Goal: Task Accomplishment & Management: Manage account settings

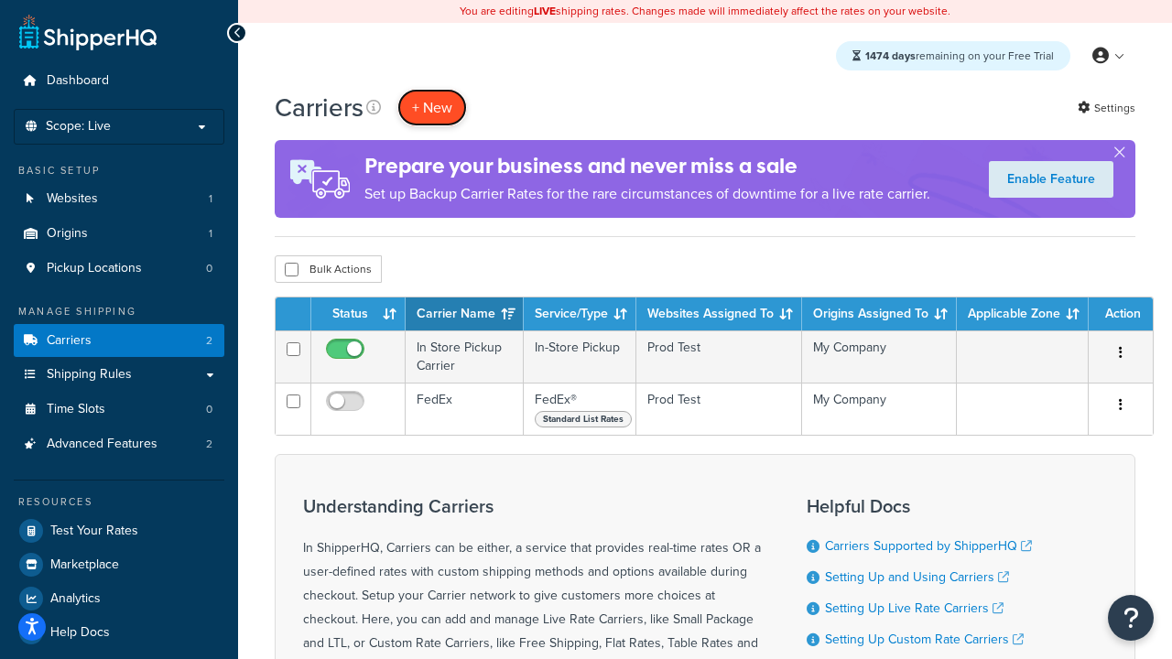
click at [432, 107] on button "+ New" at bounding box center [432, 108] width 70 height 38
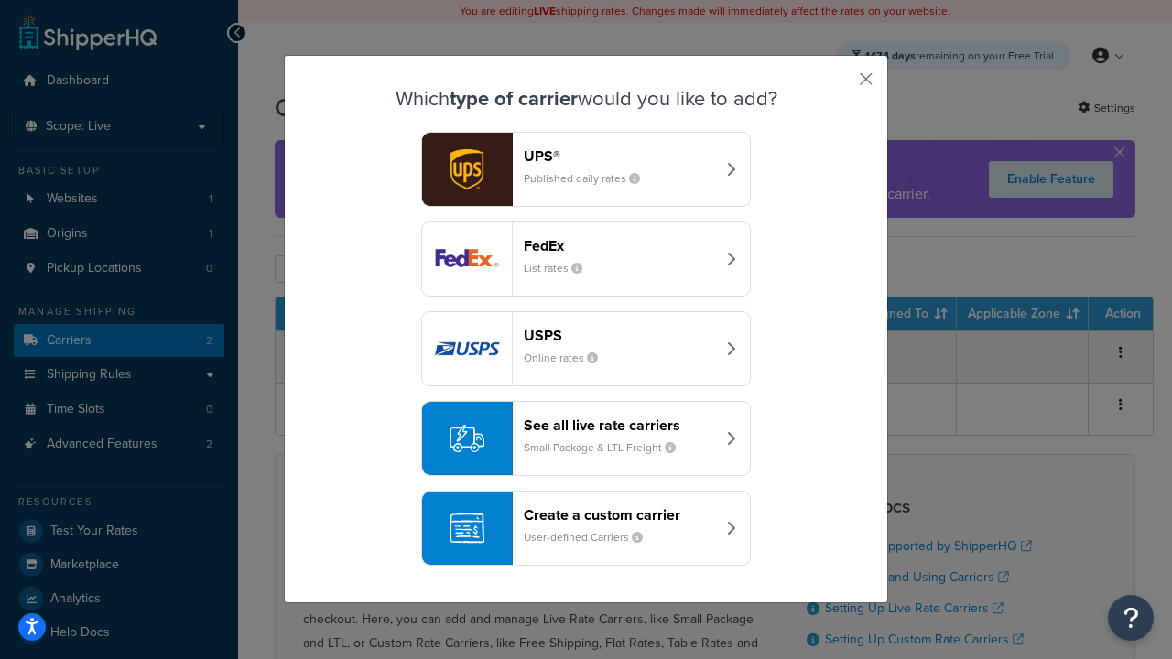
click at [586, 259] on div "FedEx List rates" at bounding box center [619, 259] width 191 height 44
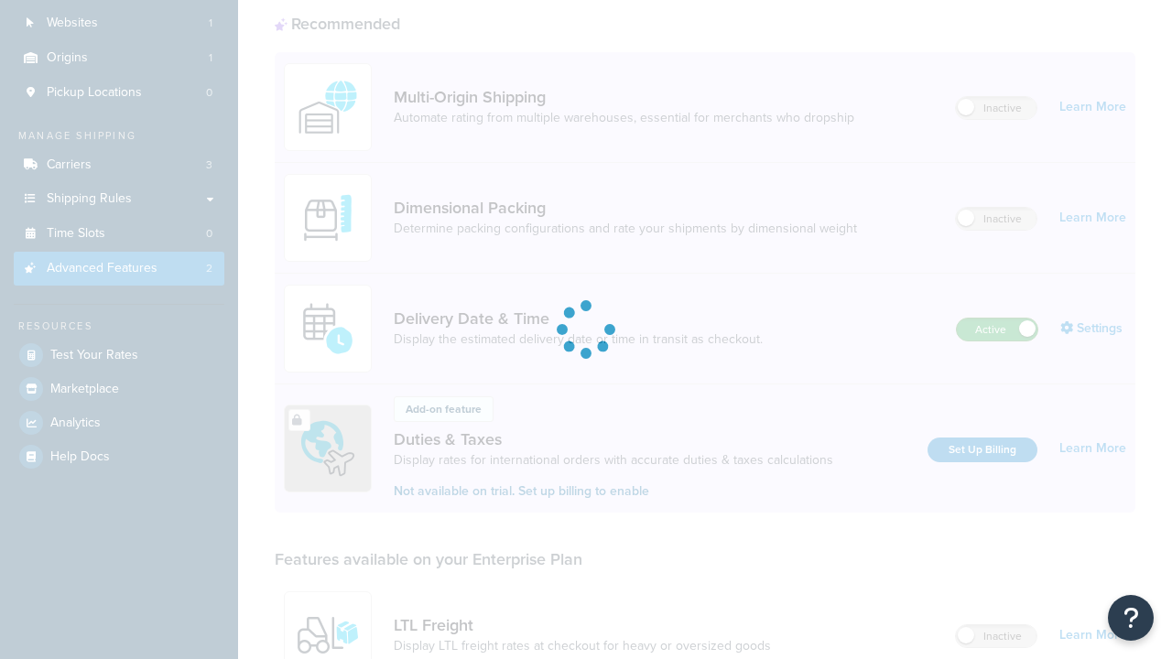
click at [997, 319] on label "Active" at bounding box center [997, 330] width 81 height 22
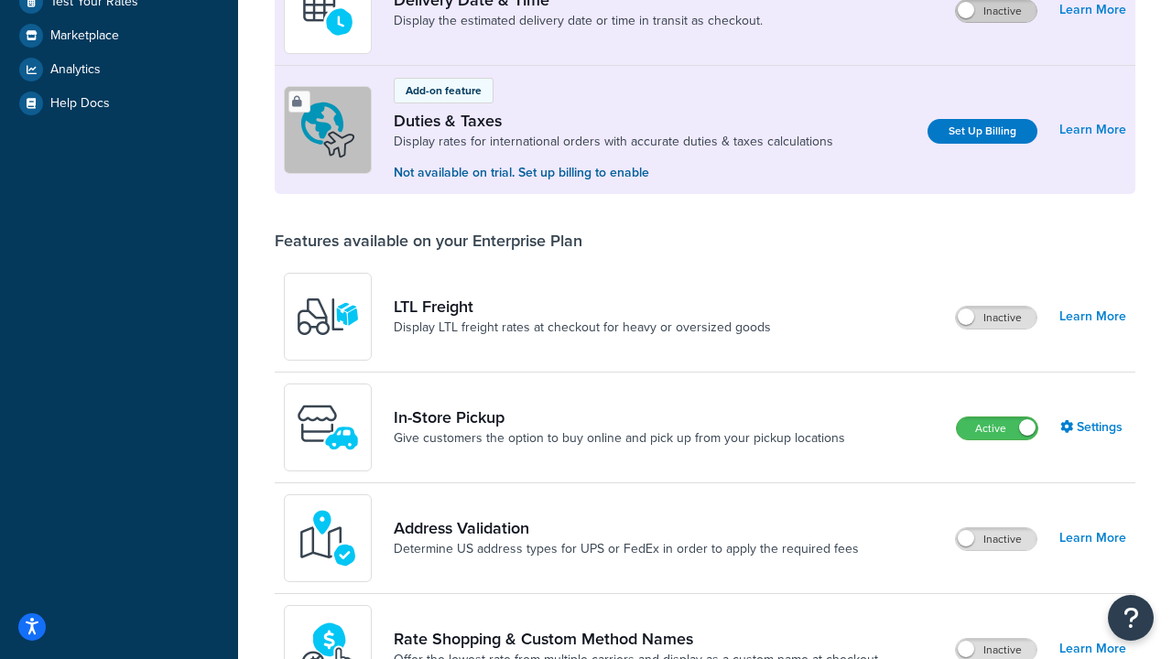
scroll to position [460, 0]
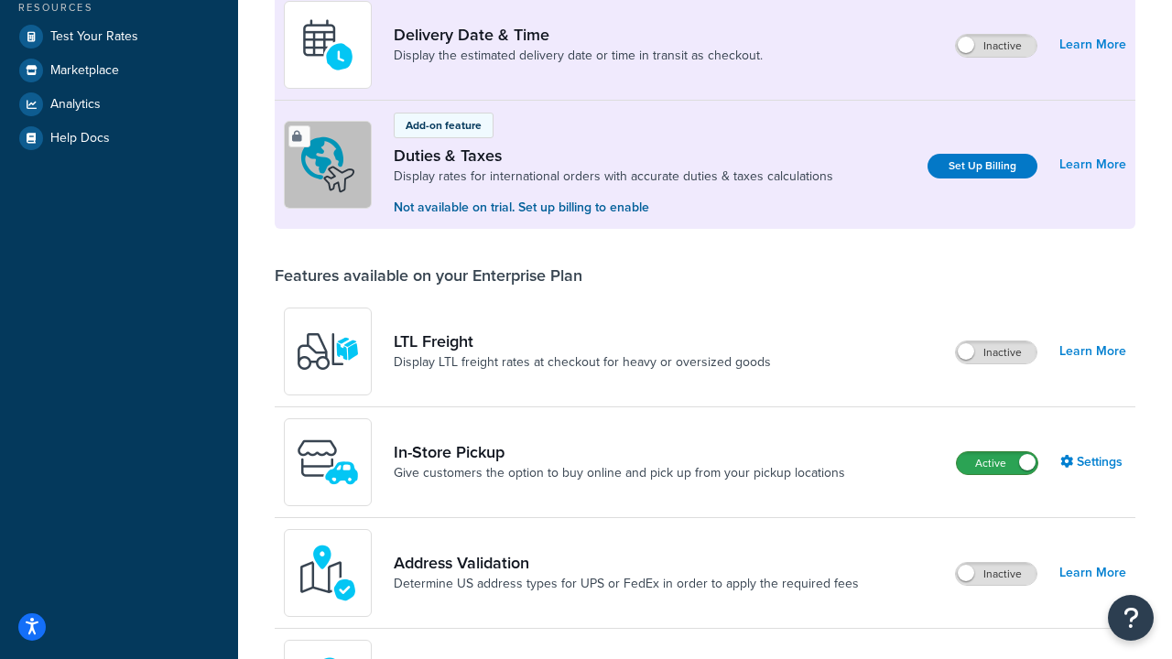
click at [997, 463] on label "Active" at bounding box center [997, 463] width 81 height 22
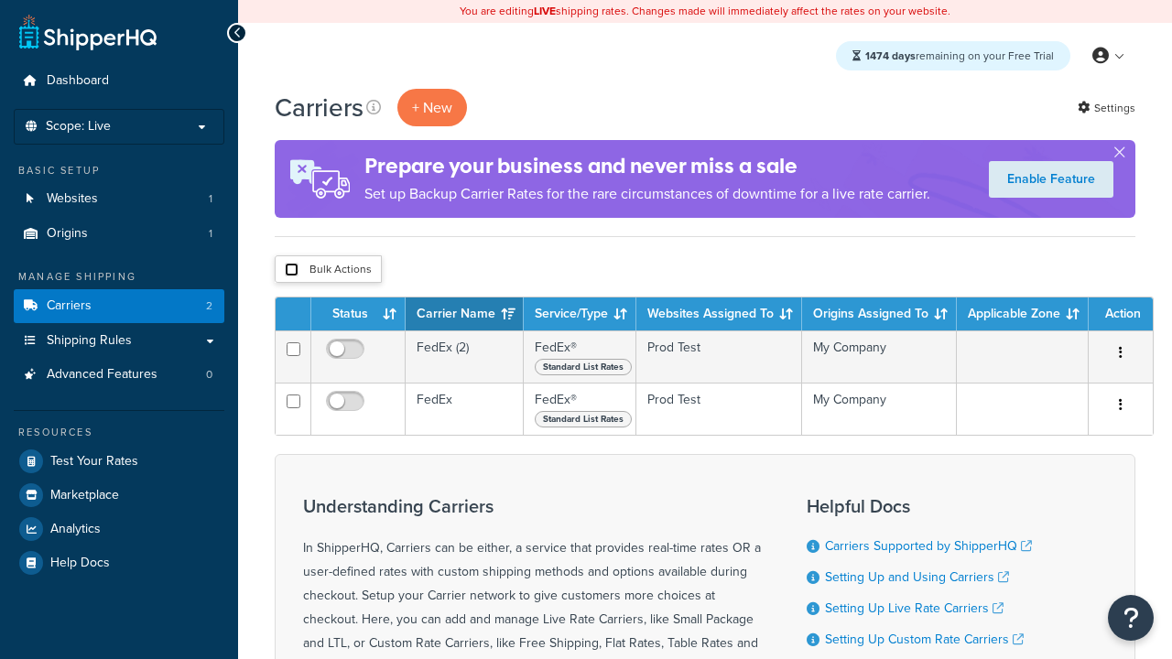
click at [291, 270] on input "checkbox" at bounding box center [292, 270] width 14 height 14
checkbox input "true"
click at [0, 0] on button "Delete" at bounding box center [0, 0] width 0 height 0
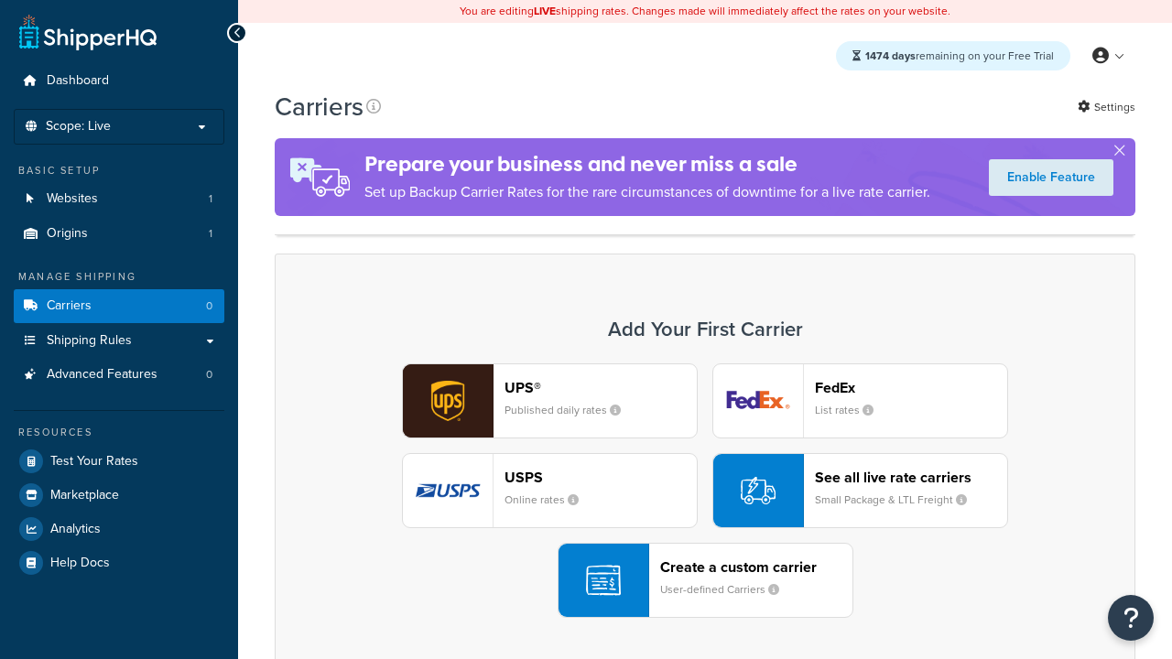
scroll to position [363, 0]
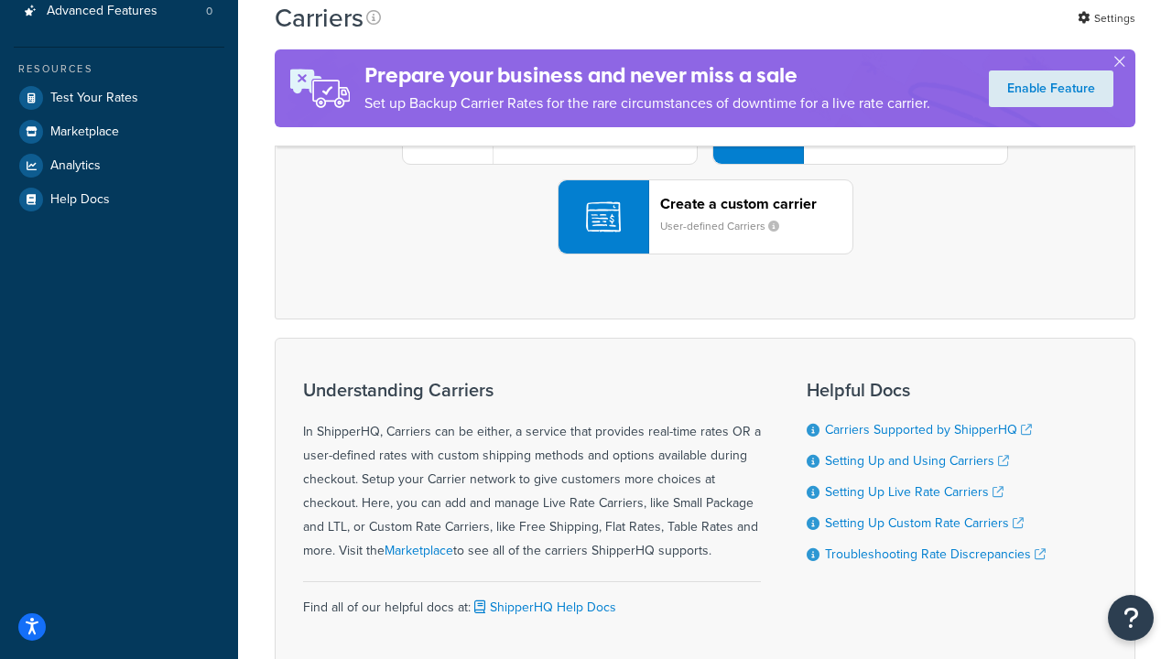
click at [705, 255] on div "UPS® Published daily rates FedEx List rates USPS Online rates See all live rate…" at bounding box center [705, 127] width 822 height 255
click at [911, 33] on header "FedEx" at bounding box center [911, 24] width 192 height 17
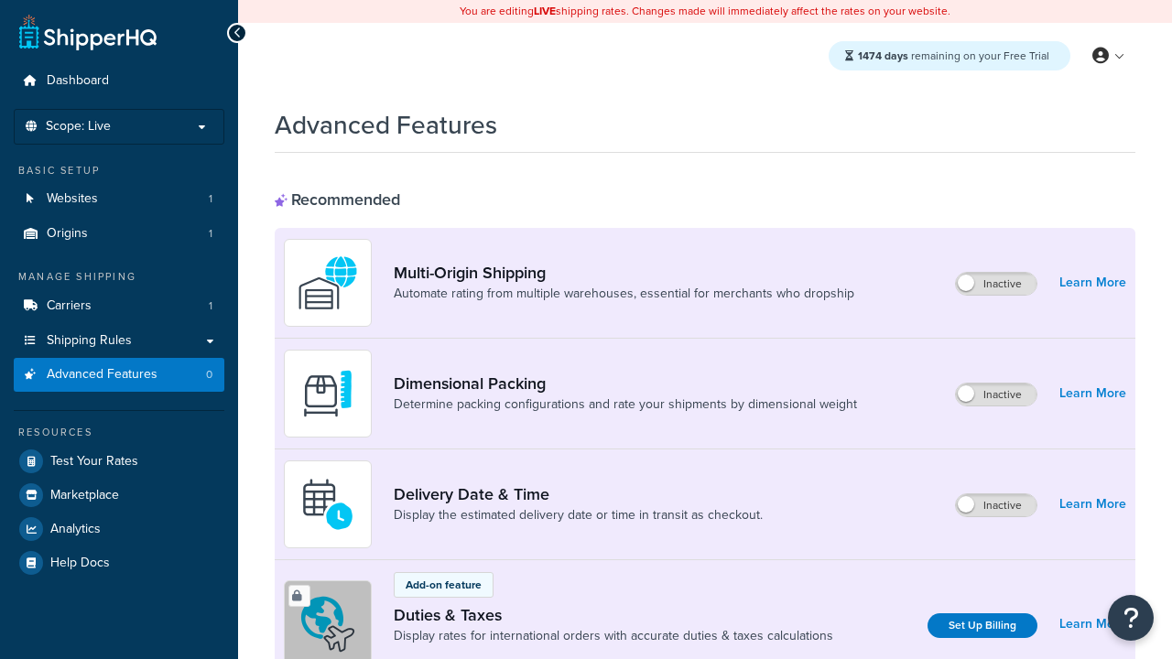
scroll to position [593, 0]
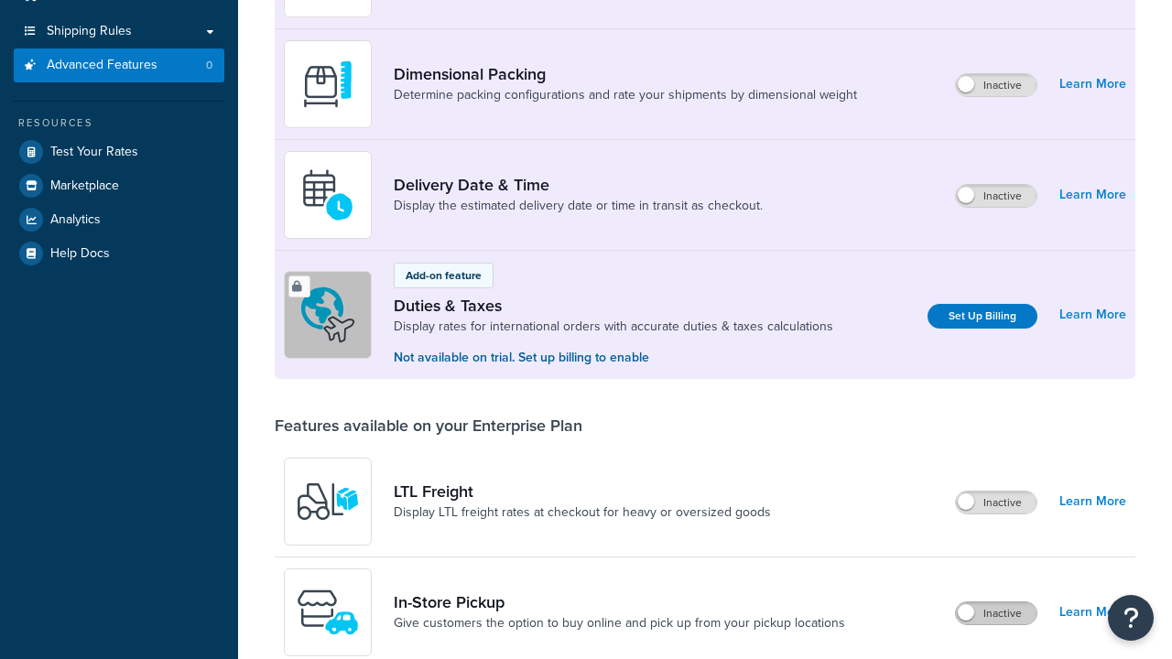
scroll to position [0, 0]
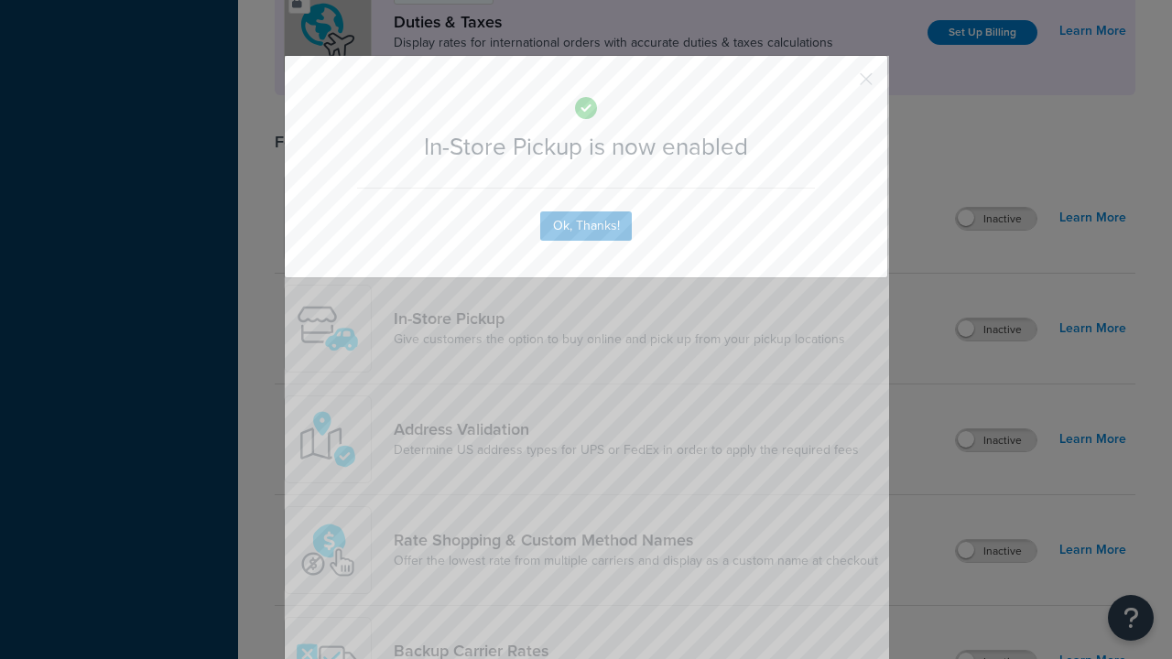
click at [839, 83] on button "button" at bounding box center [839, 85] width 5 height 5
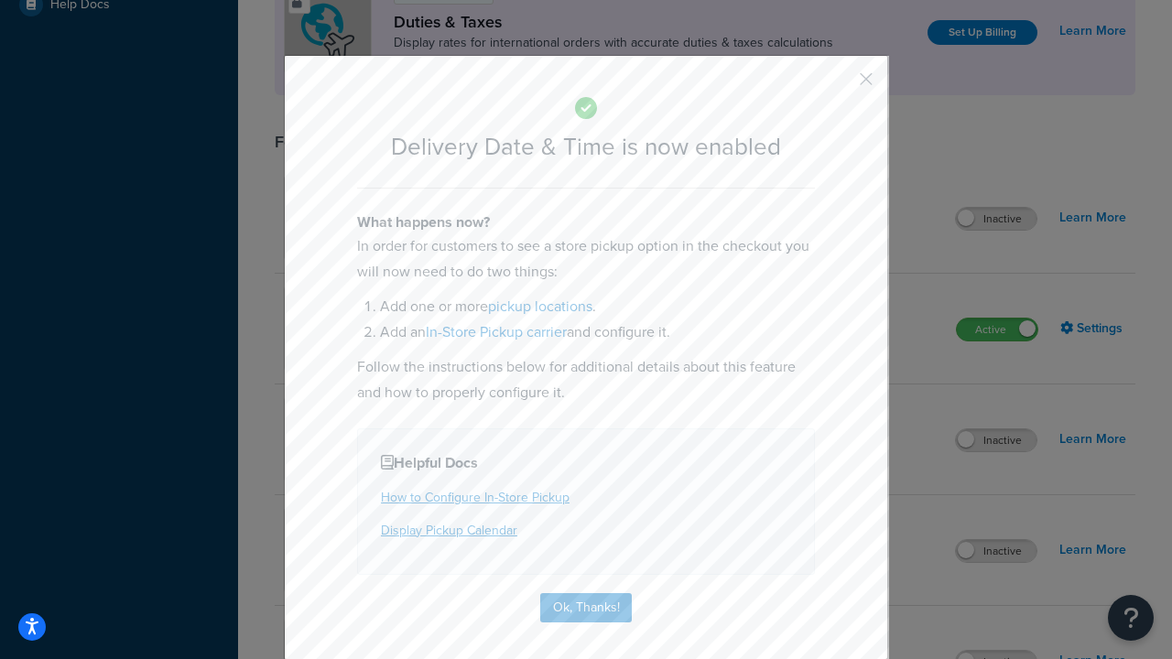
scroll to position [176, 0]
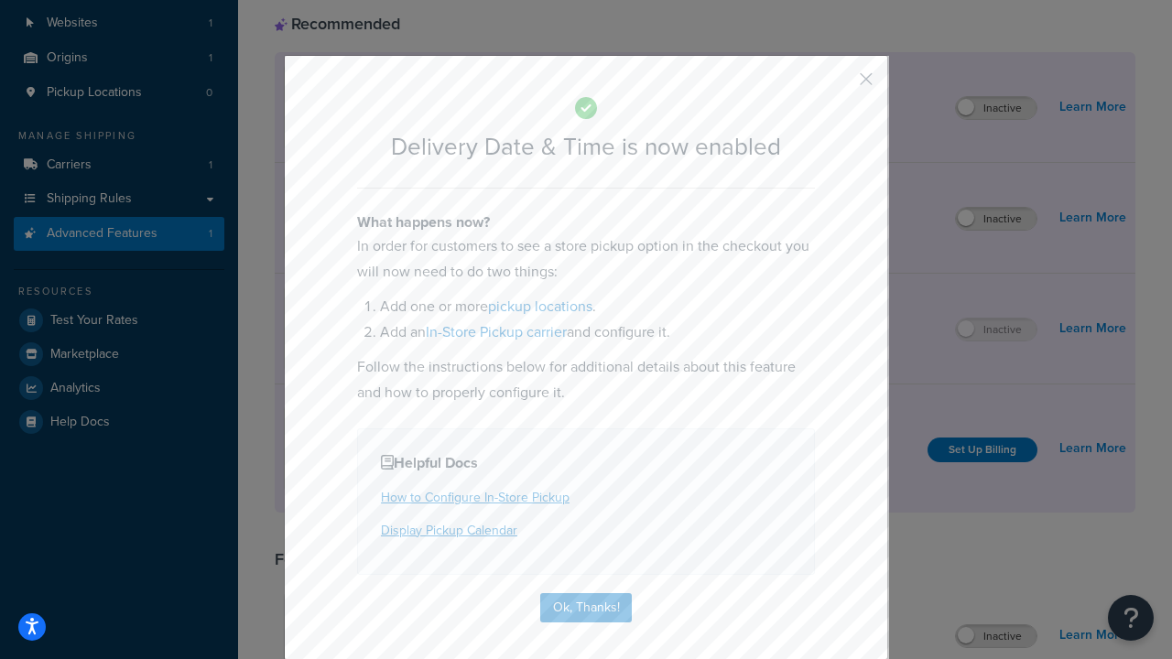
click at [839, 85] on button "button" at bounding box center [839, 85] width 5 height 5
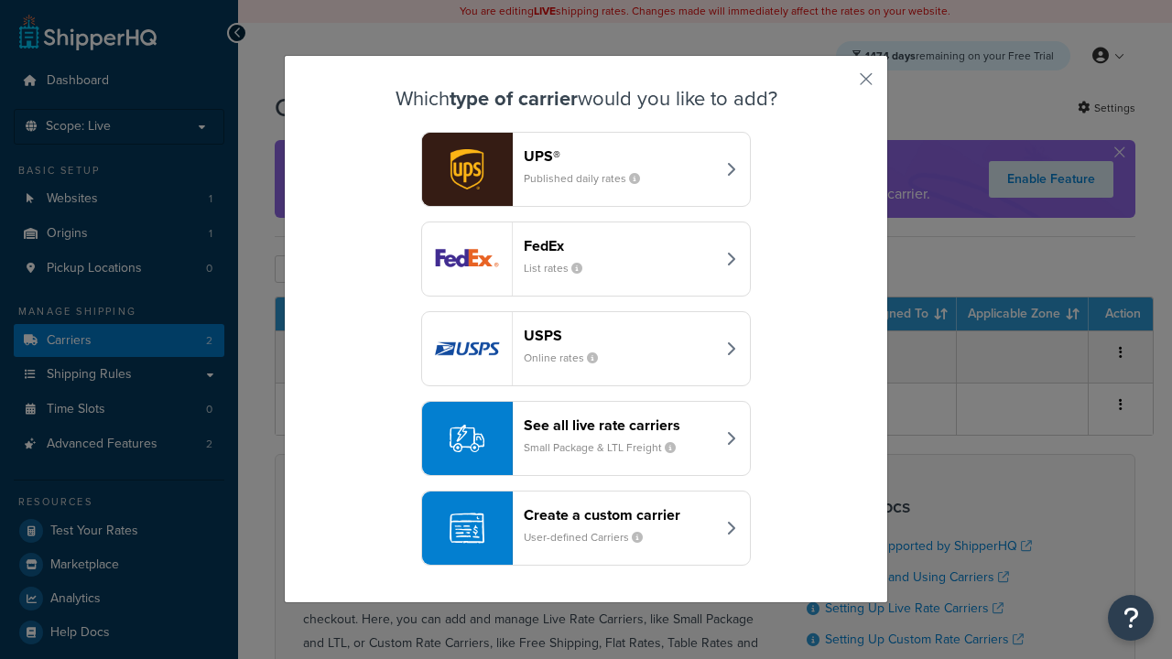
click at [586, 528] on div "Create a custom carrier User-defined Carriers" at bounding box center [619, 528] width 191 height 44
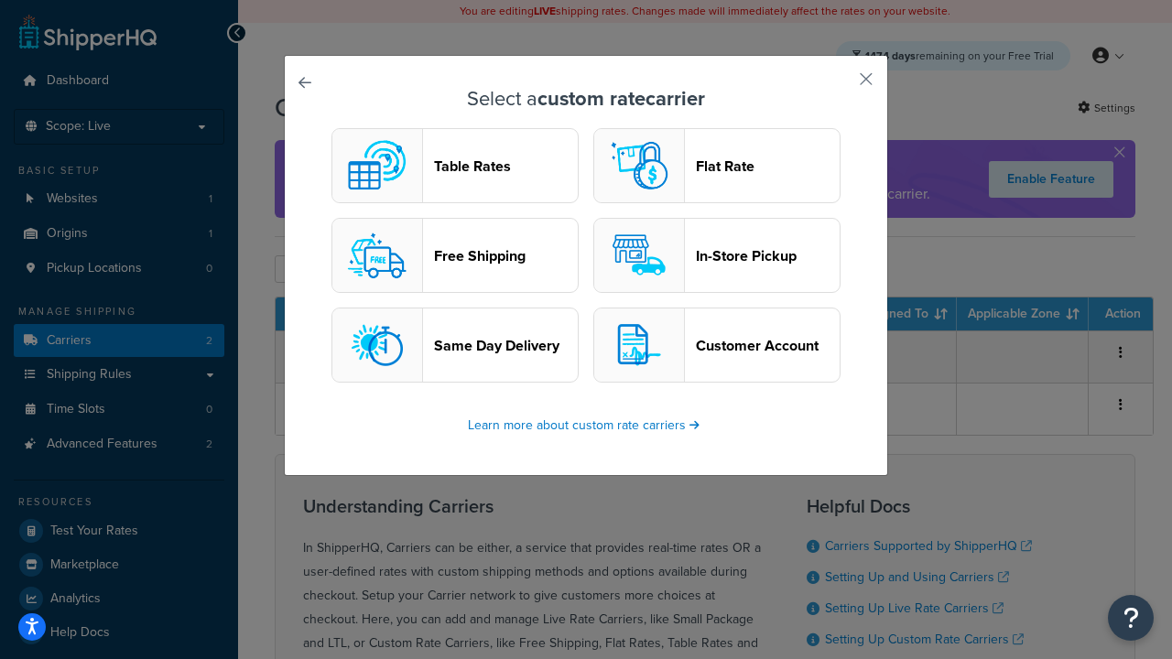
click at [717, 255] on header "In-Store Pickup" at bounding box center [768, 255] width 144 height 17
